Goal: Entertainment & Leisure: Browse casually

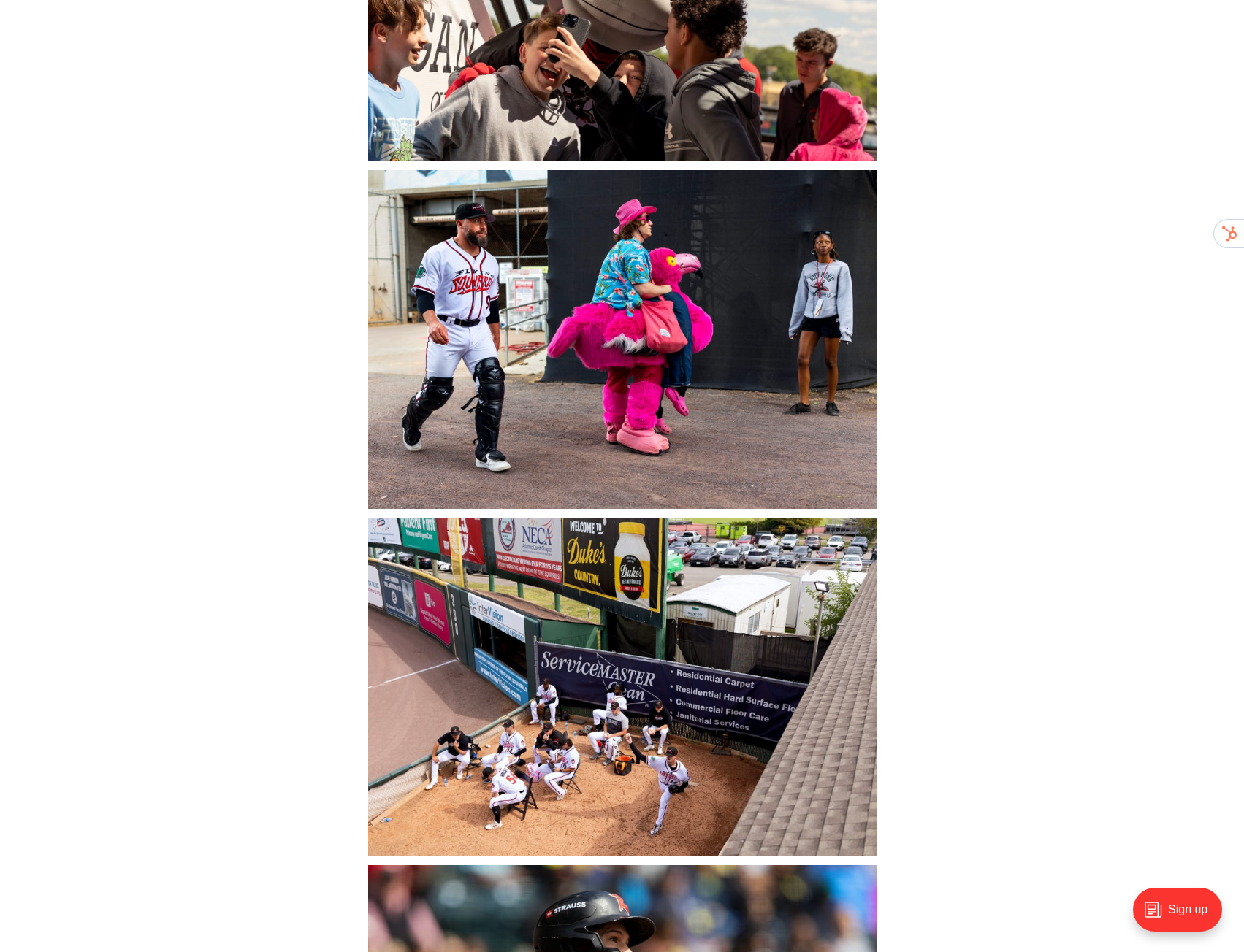
scroll to position [7448, 0]
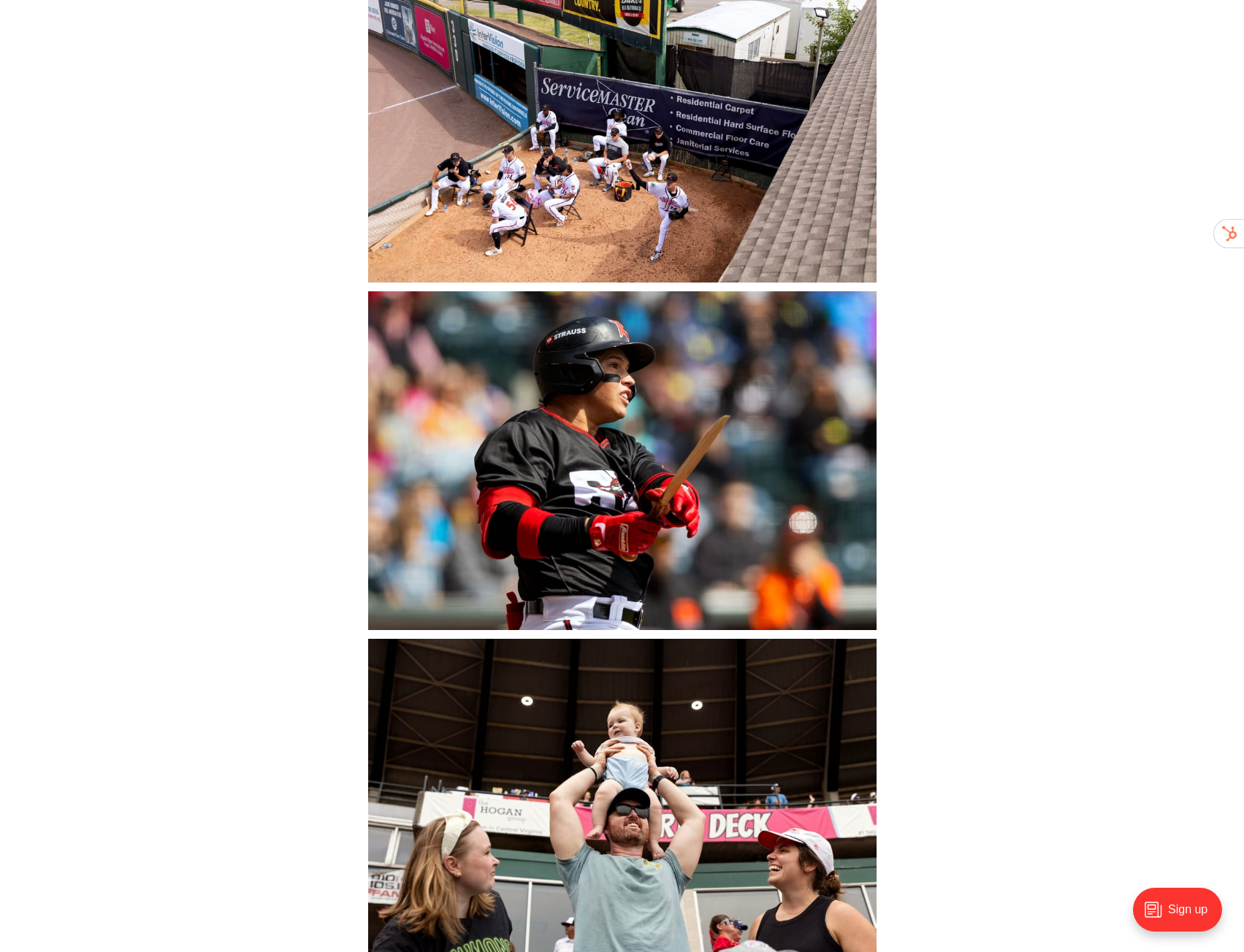
click at [737, 738] on img at bounding box center [622, 808] width 509 height 339
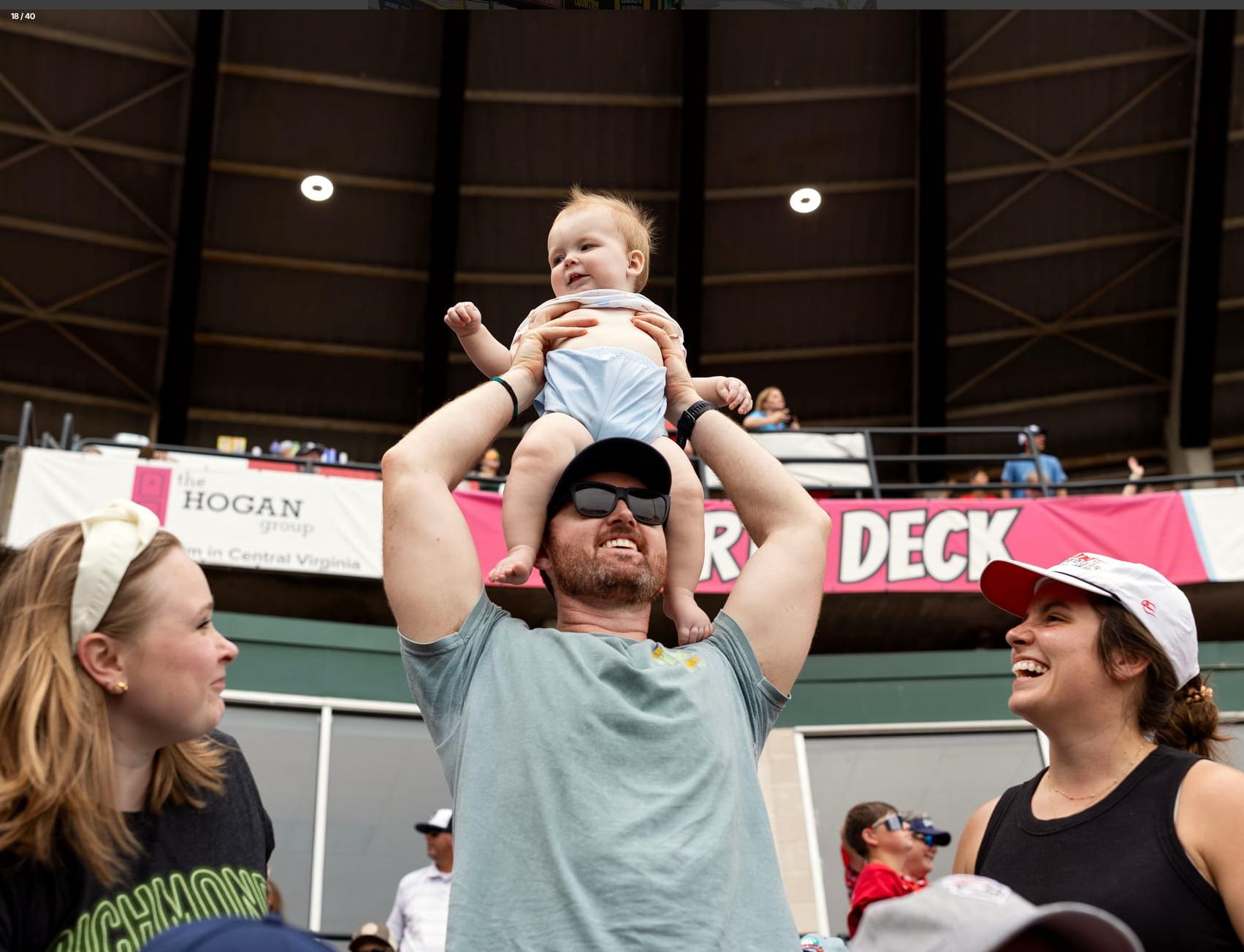
click at [973, 454] on img at bounding box center [591, 497] width 1461 height 974
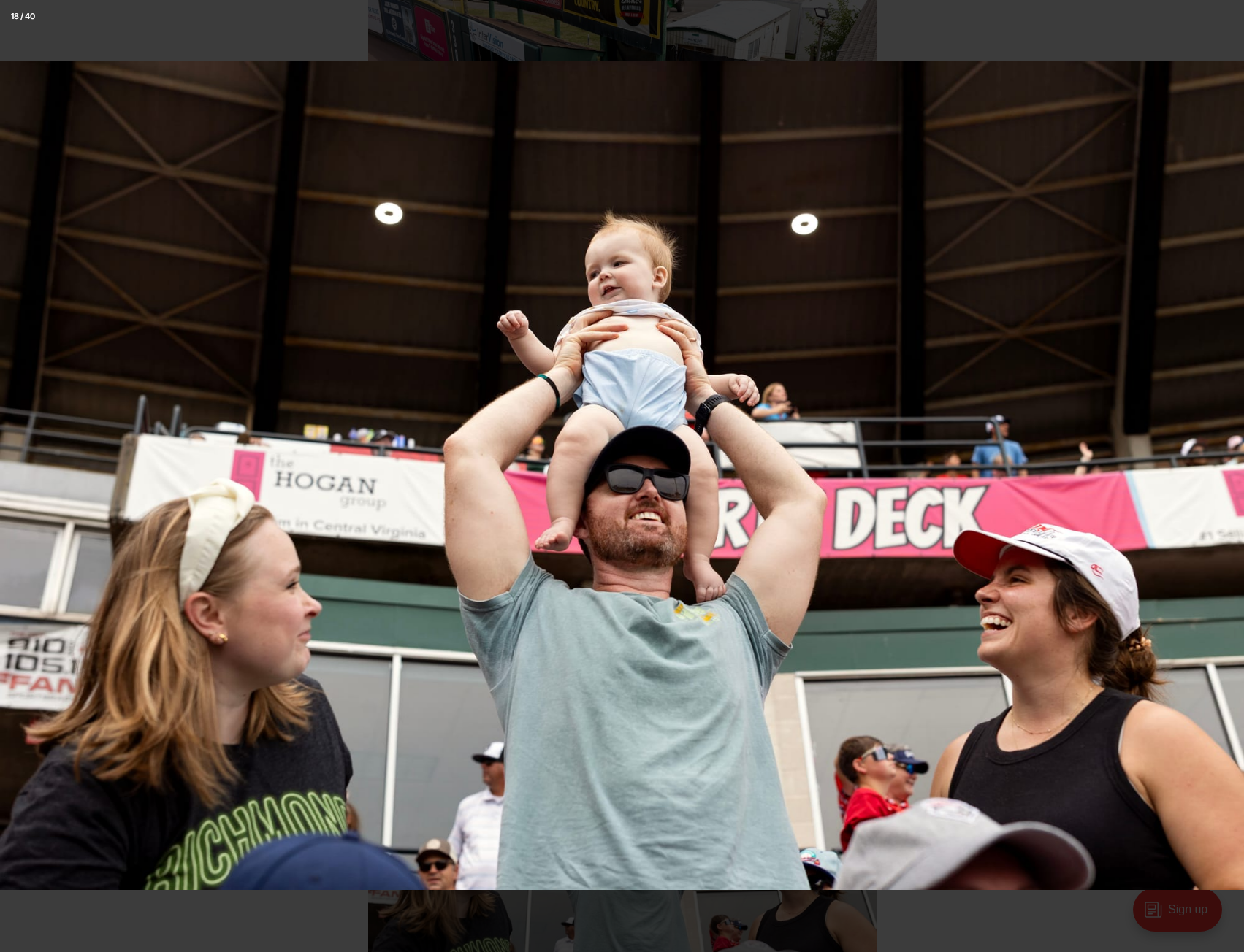
scroll to position [7083, 0]
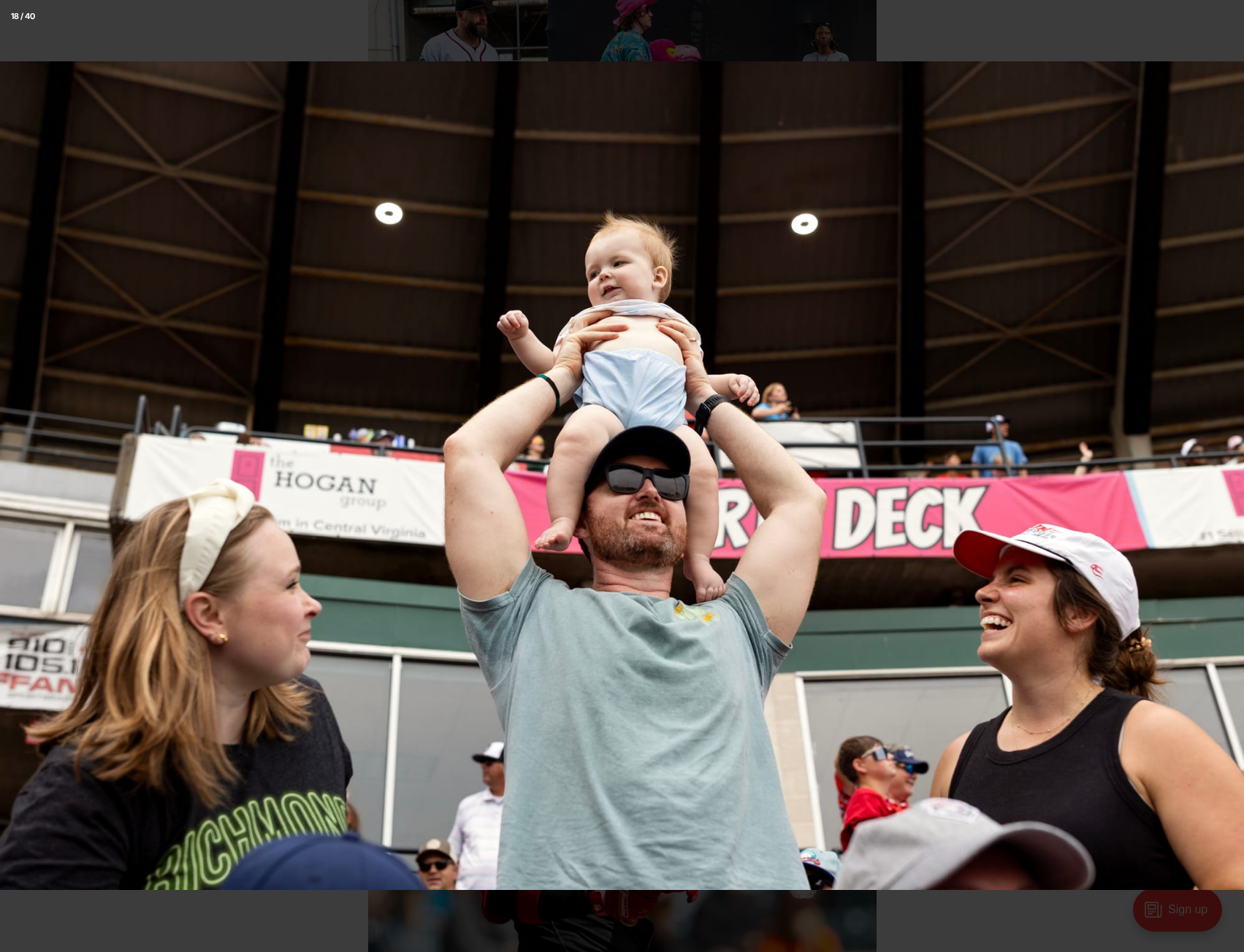
click at [1070, 1] on div "18 / 40" at bounding box center [622, 16] width 1244 height 32
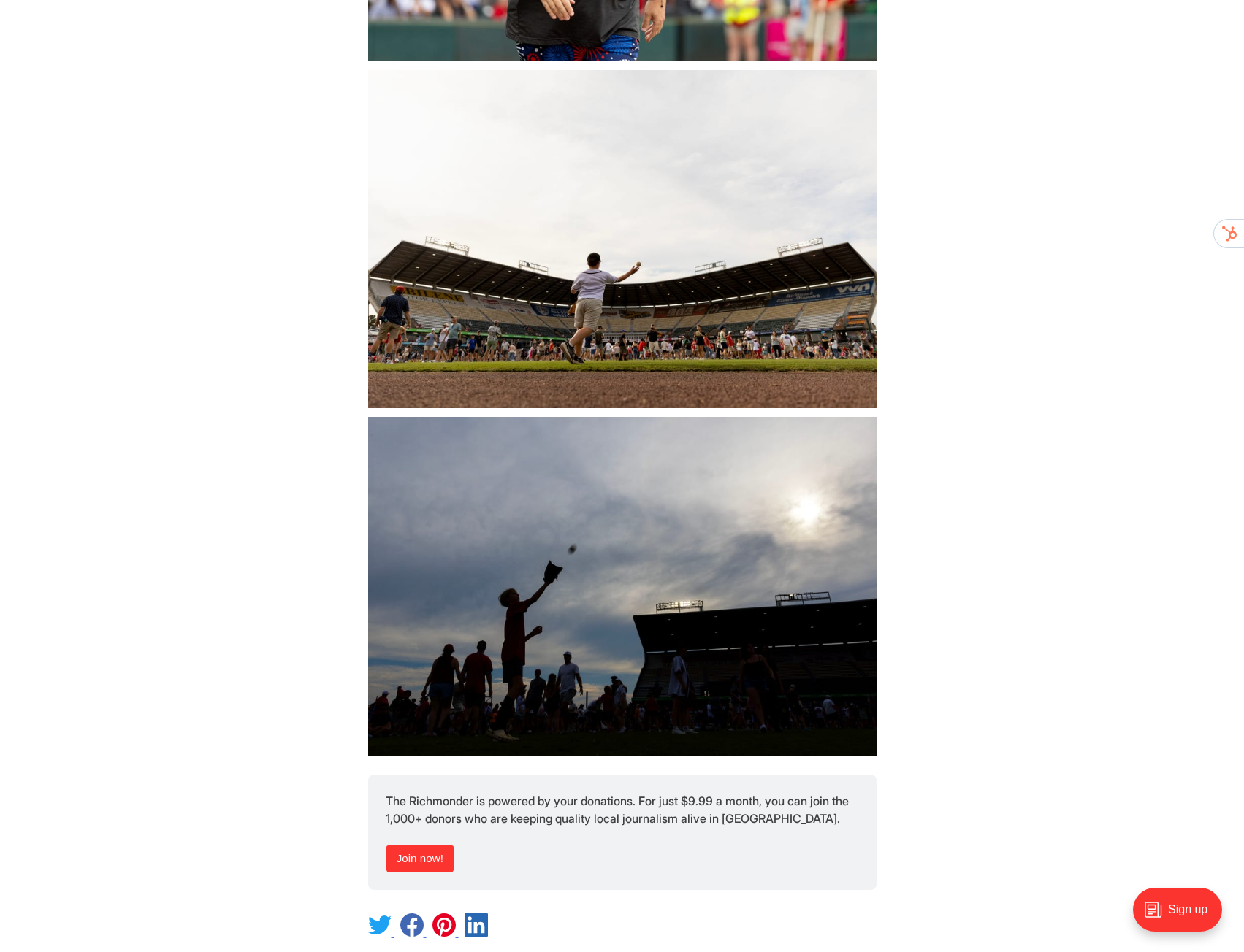
scroll to position [17212, 0]
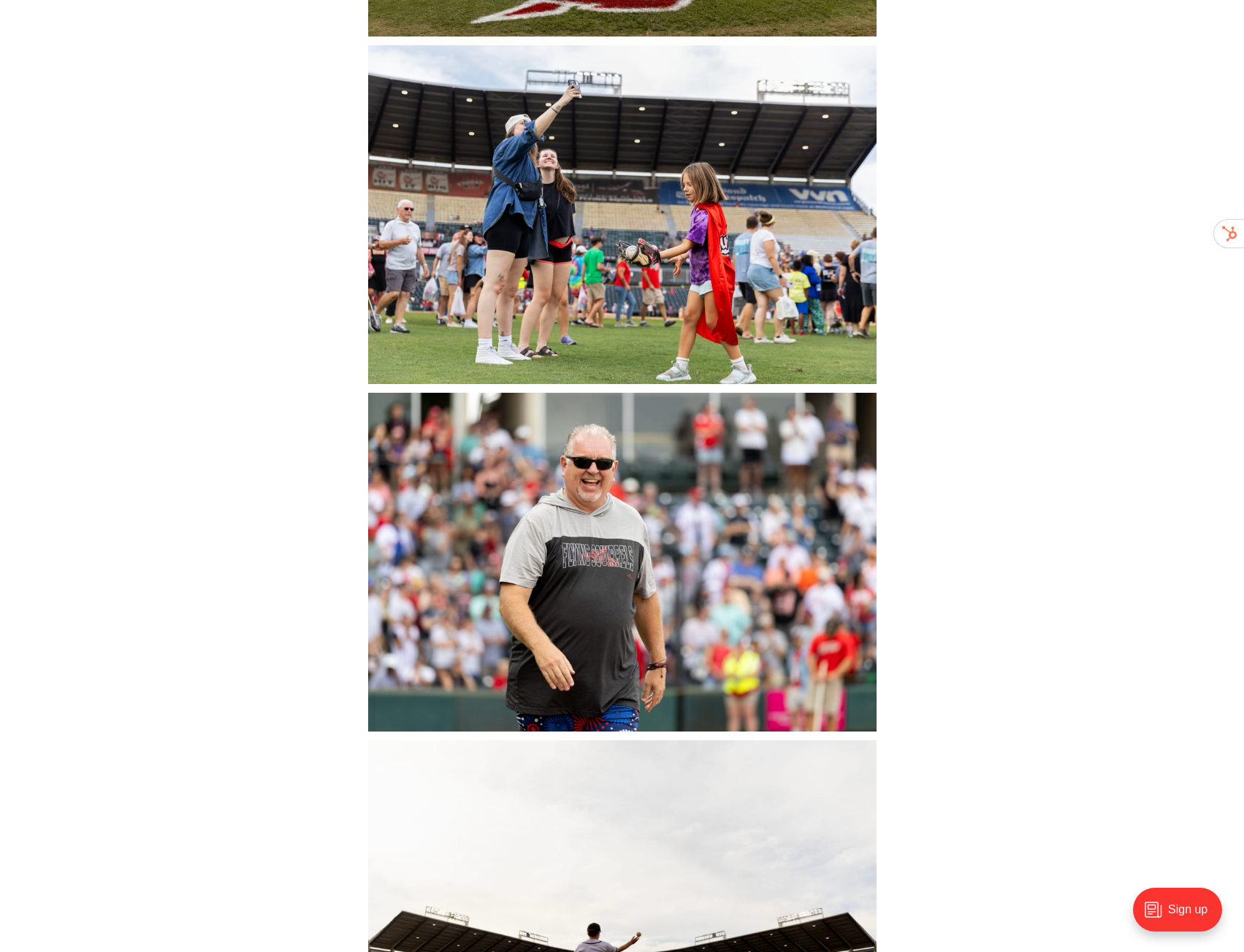
scroll to position [16555, 0]
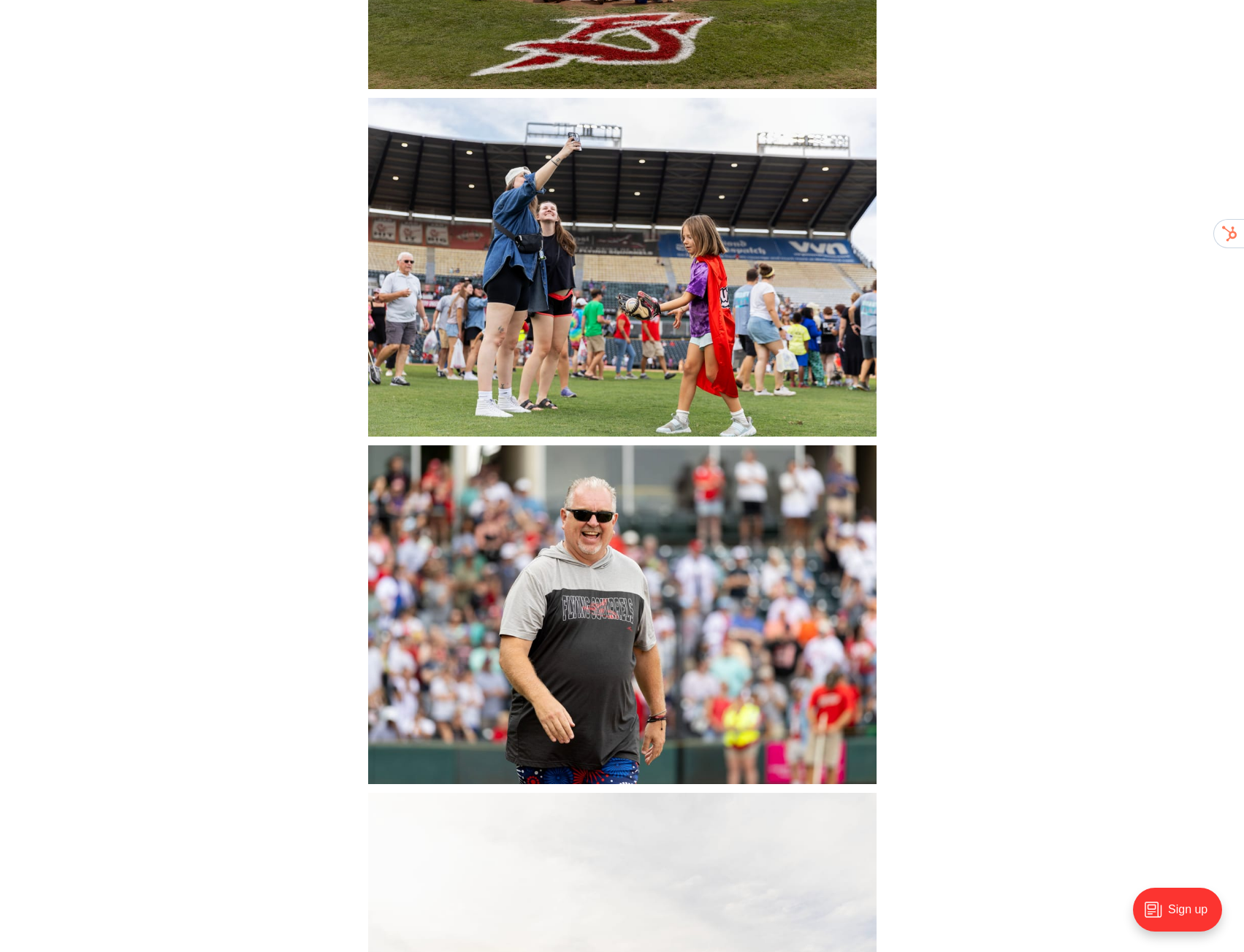
click at [459, 400] on img at bounding box center [622, 267] width 509 height 339
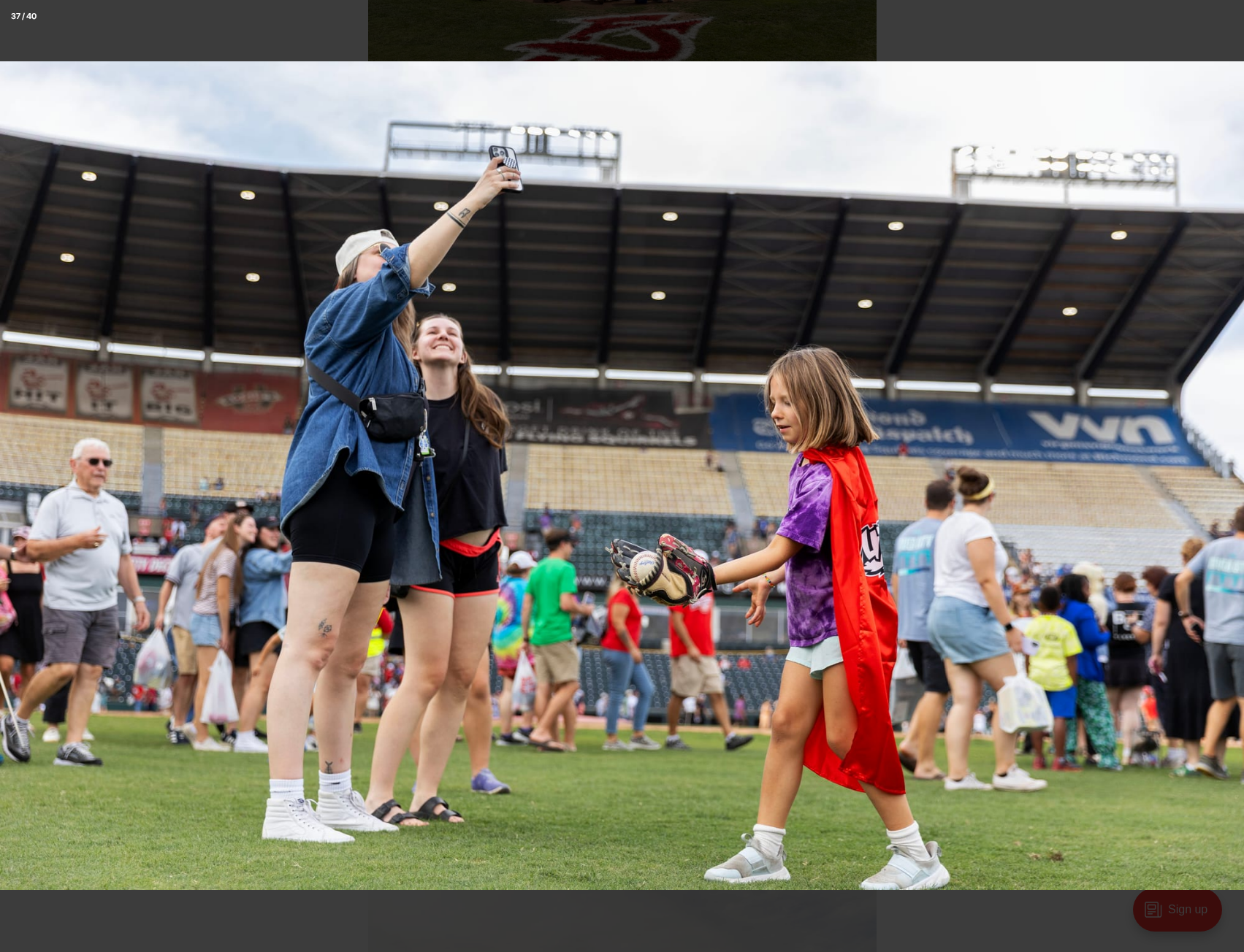
click at [1026, 51] on div at bounding box center [622, 476] width 1244 height 952
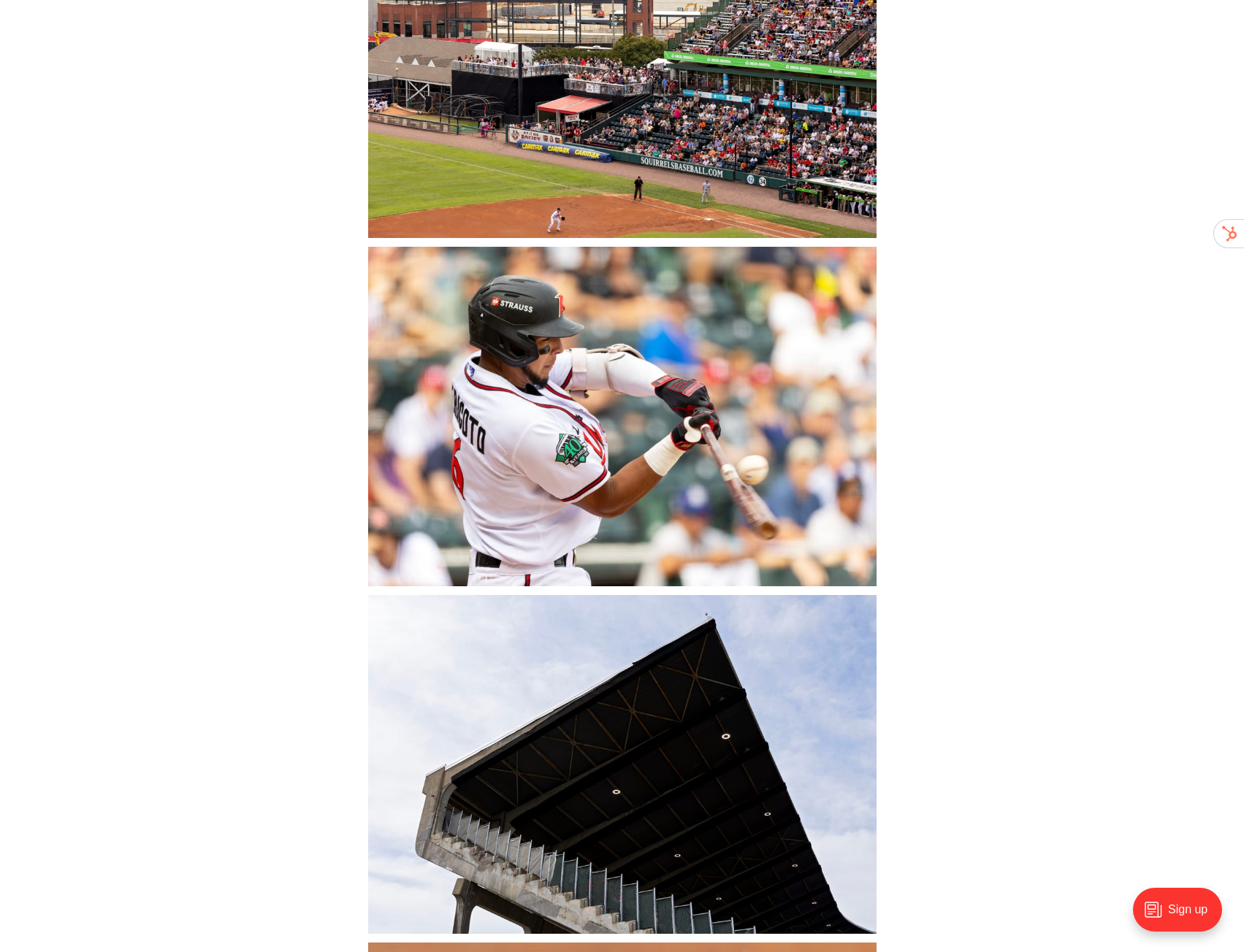
scroll to position [11735, 0]
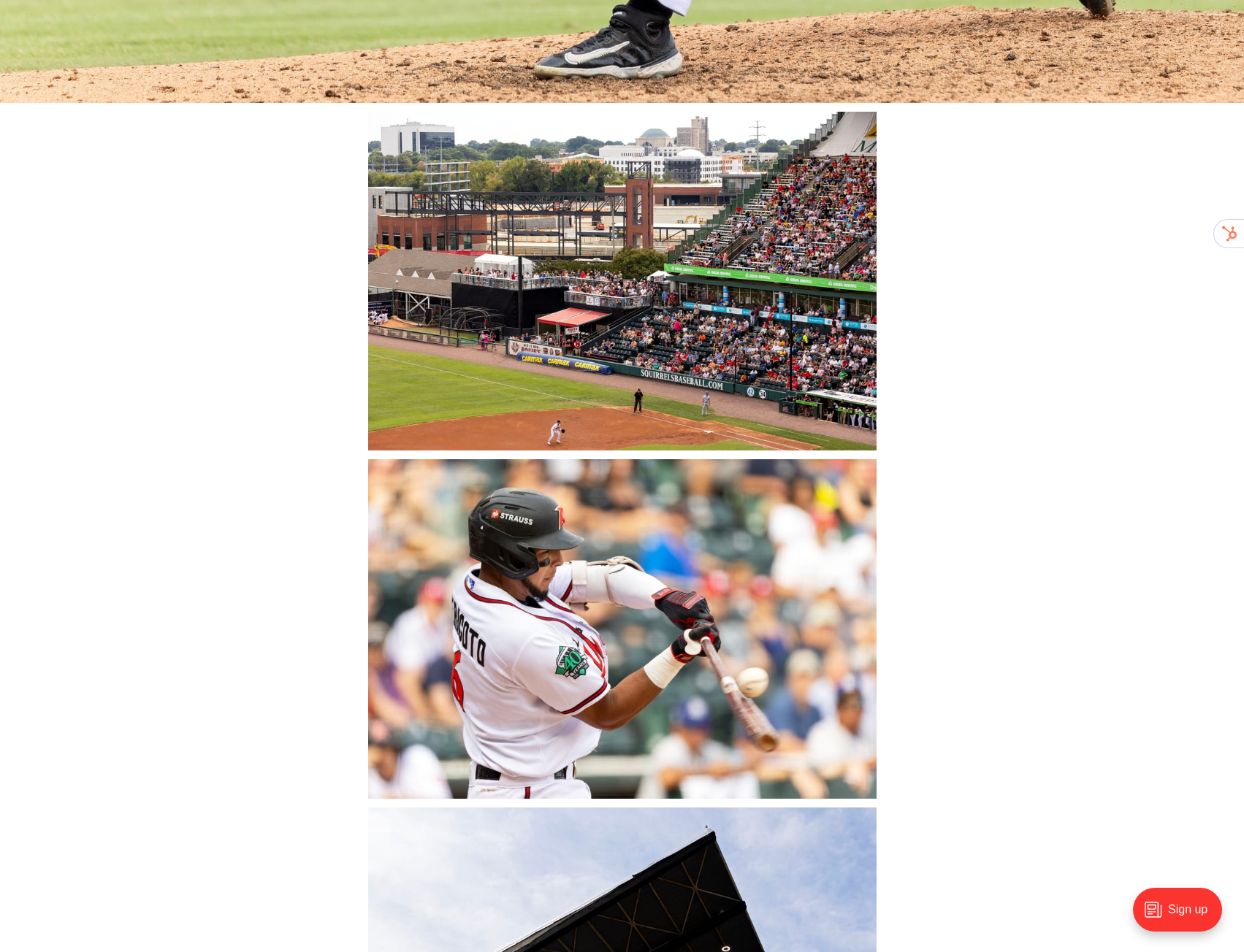
click at [534, 342] on img at bounding box center [622, 281] width 509 height 339
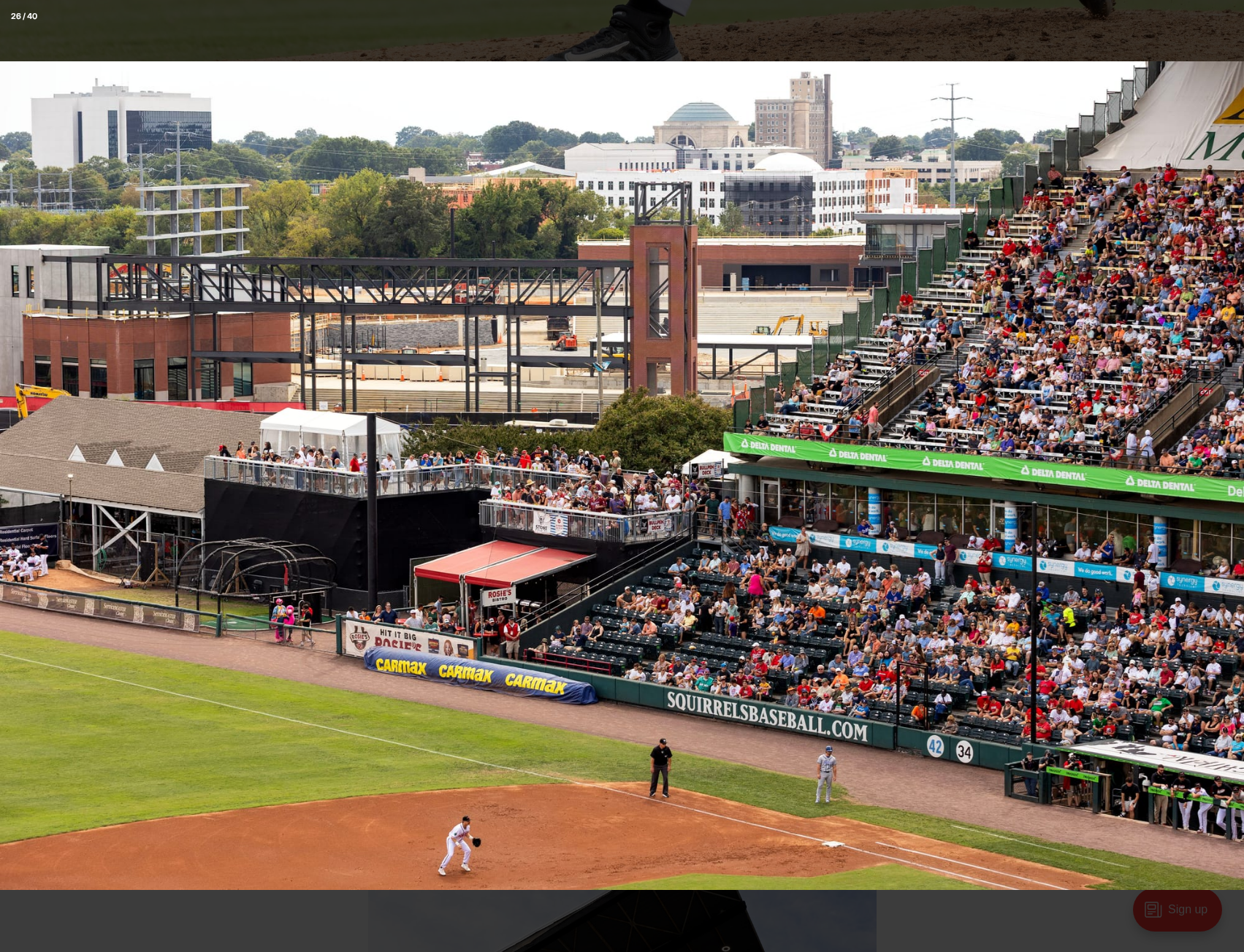
click at [875, 431] on img at bounding box center [622, 475] width 1244 height 828
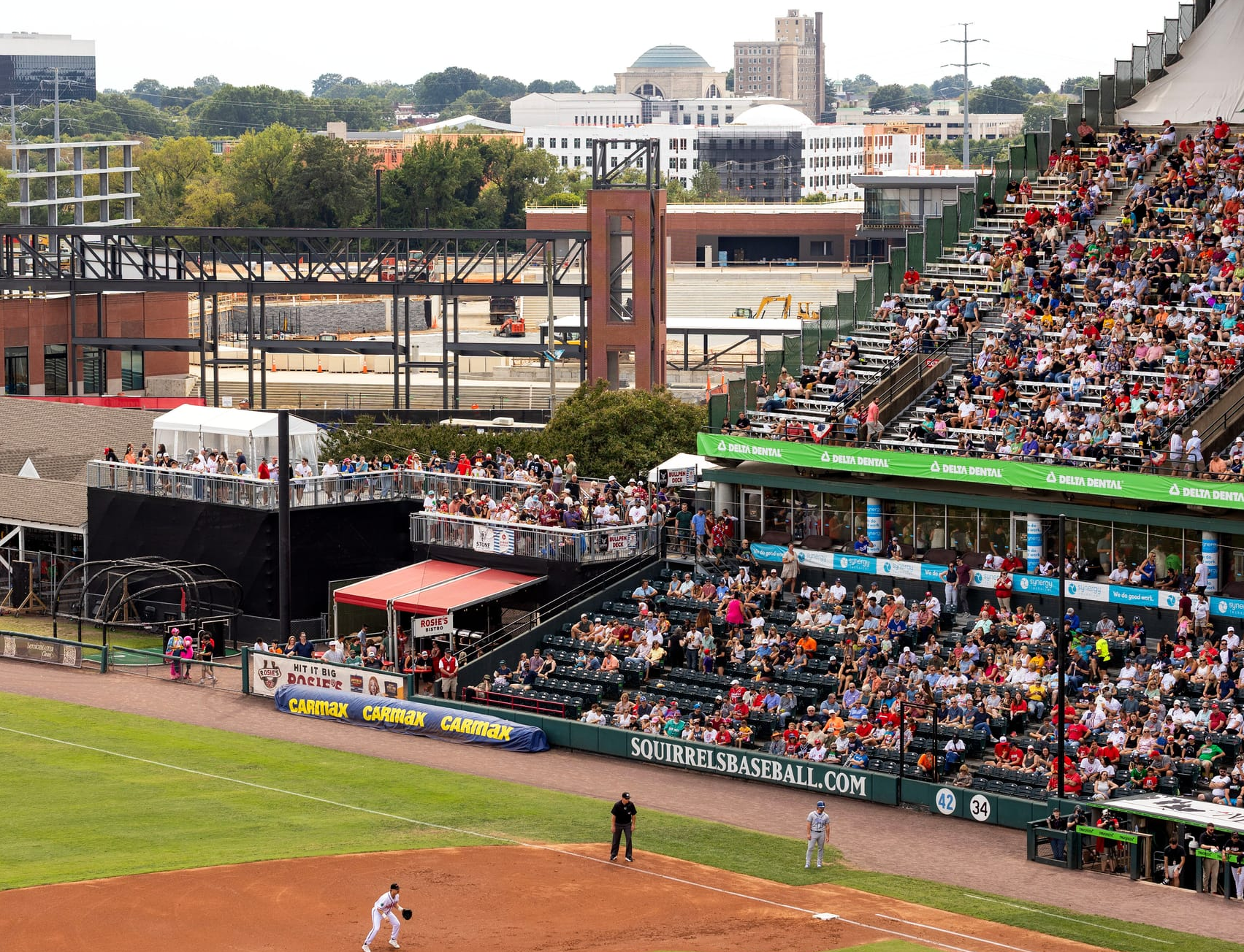
click at [828, 425] on img at bounding box center [578, 484] width 1461 height 974
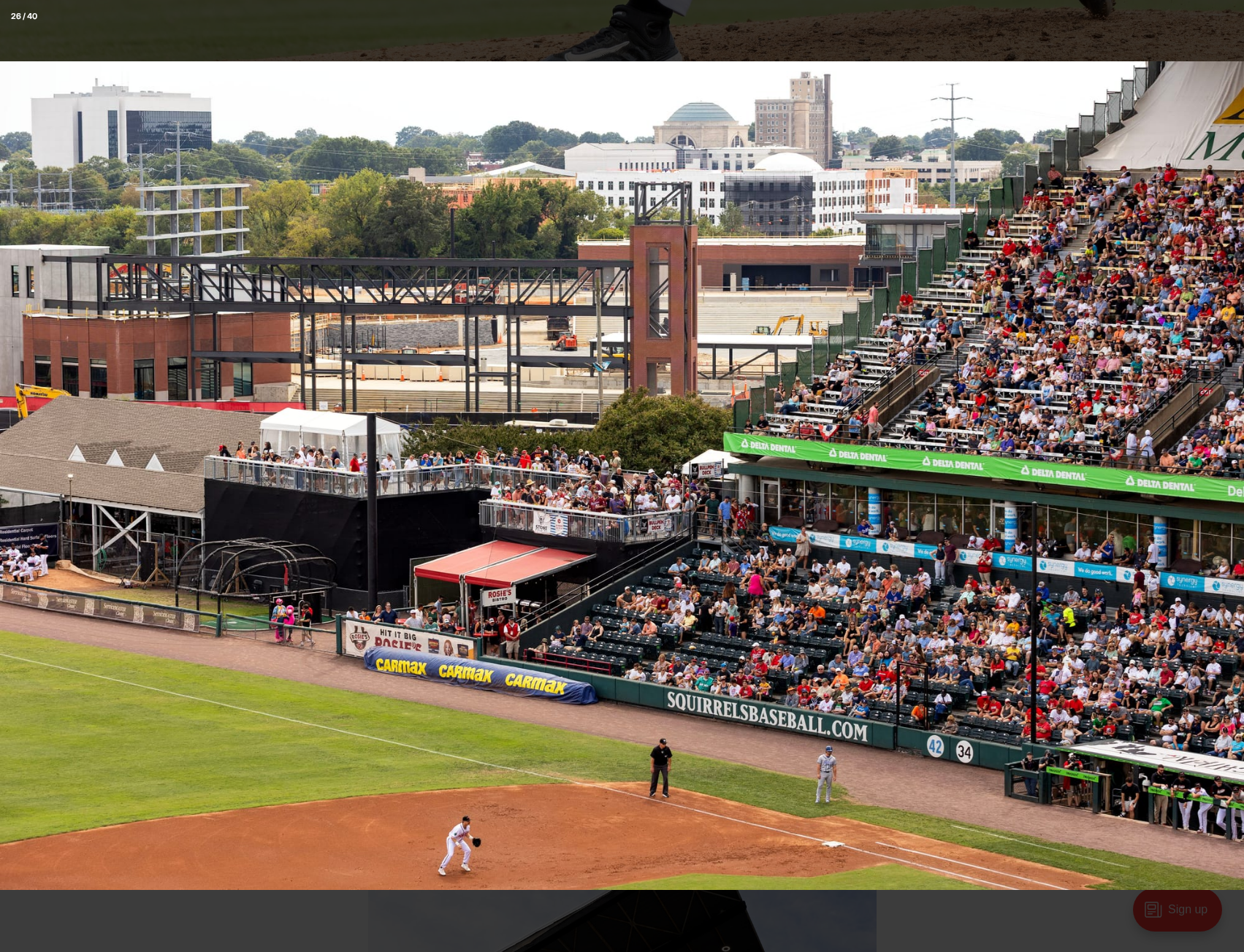
click at [815, 41] on div at bounding box center [622, 476] width 1244 height 952
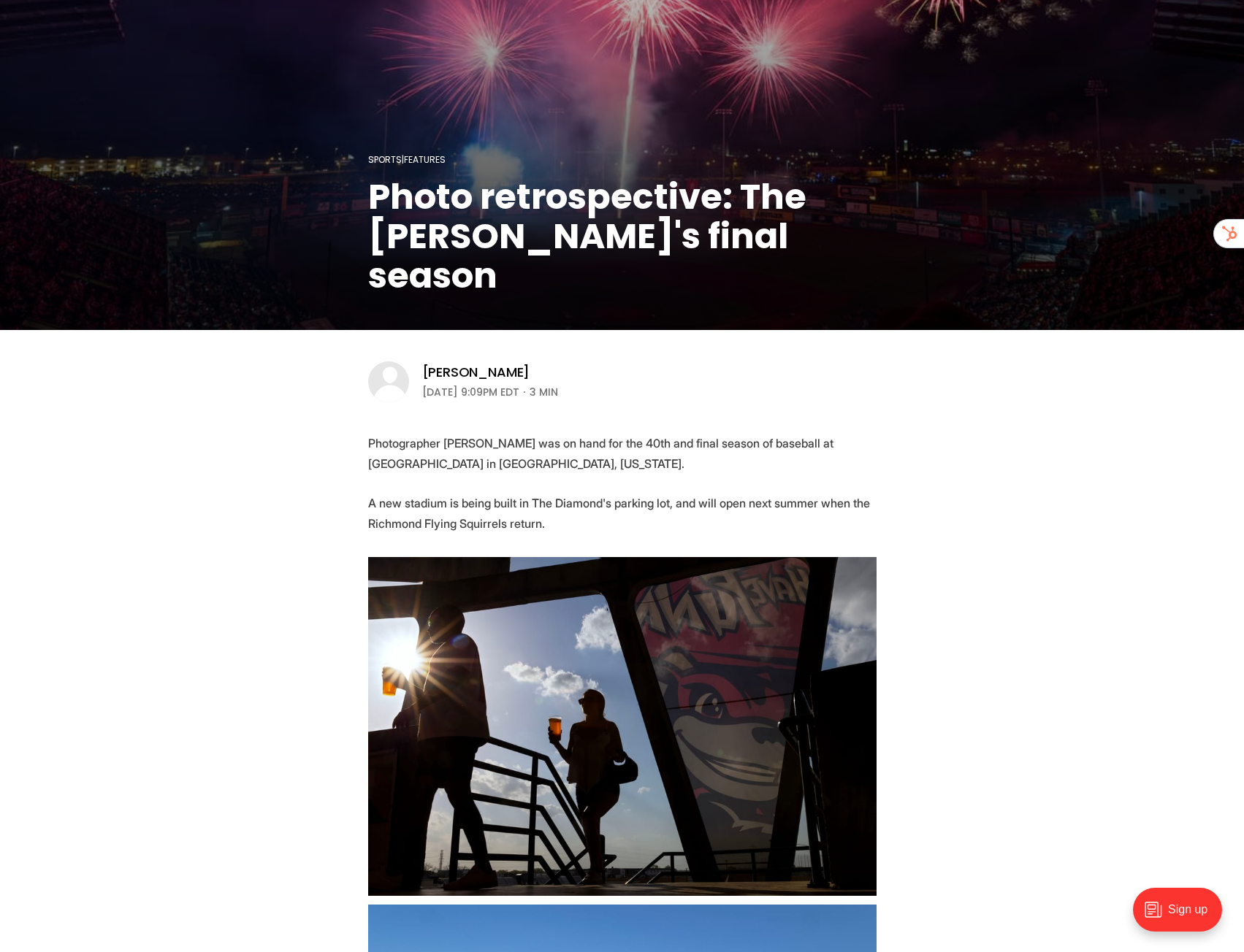
scroll to position [0, 0]
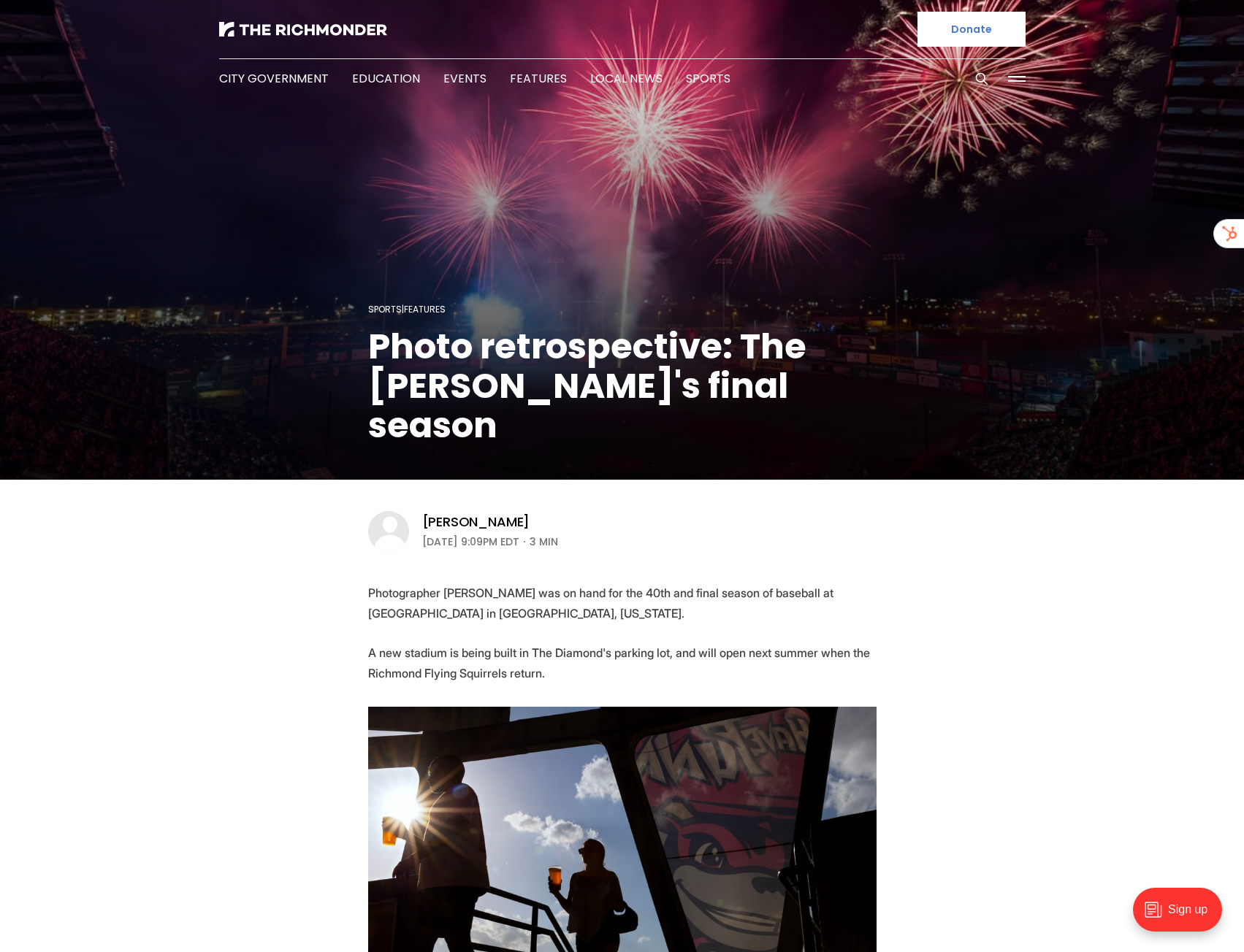
click at [1016, 76] on button at bounding box center [1016, 79] width 22 height 22
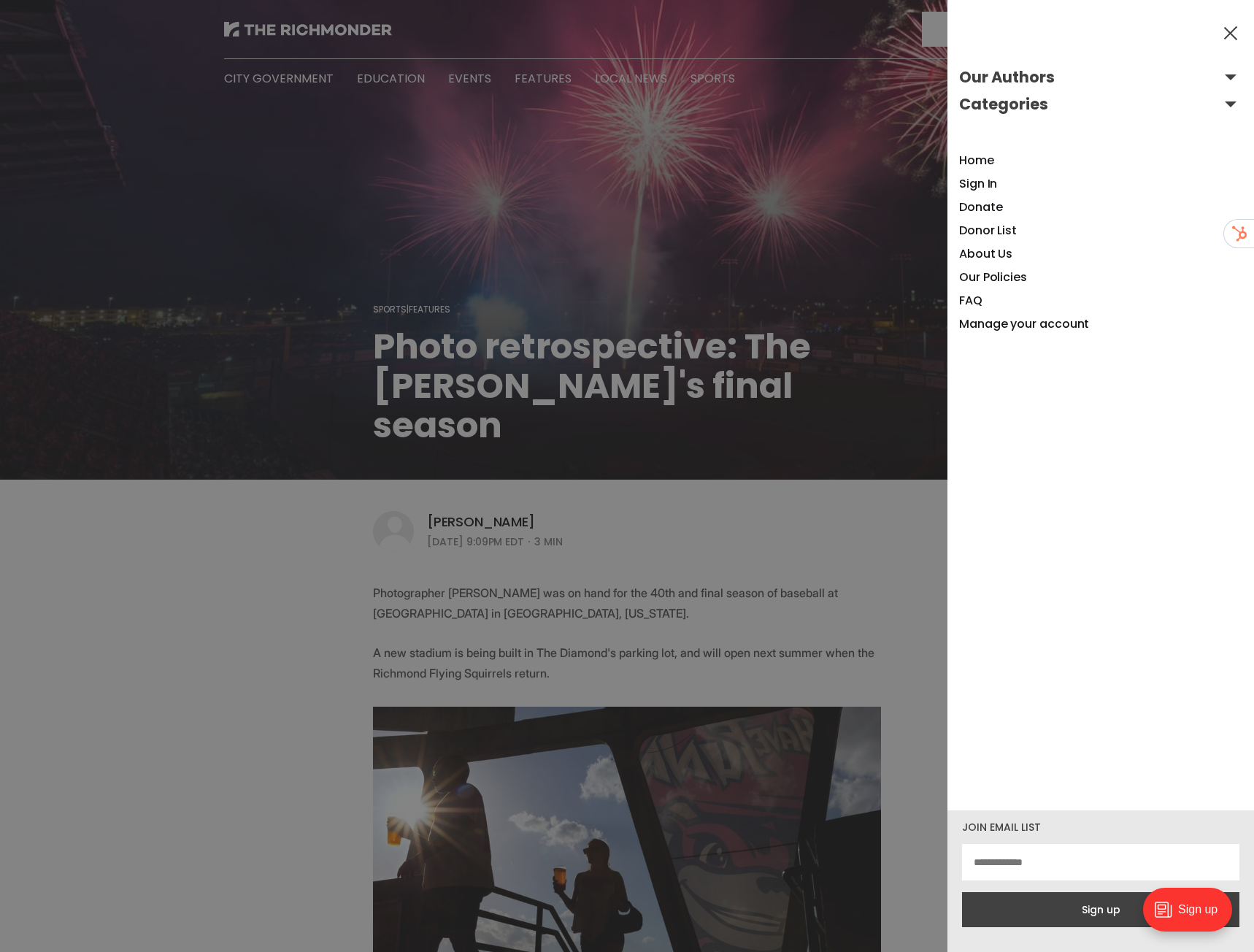
click at [1233, 37] on button at bounding box center [1230, 32] width 22 height 22
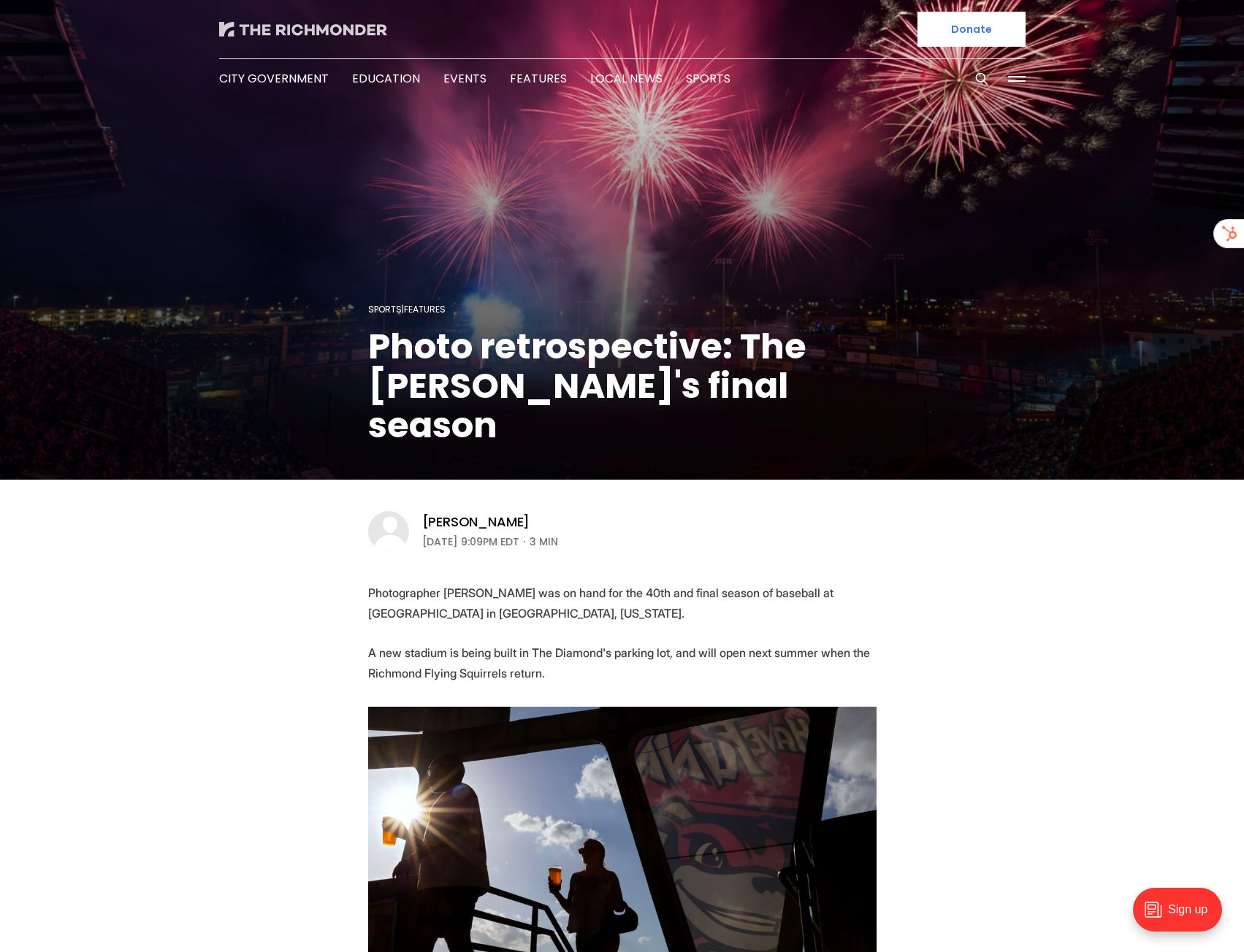
click at [369, 33] on img at bounding box center [302, 28] width 168 height 15
